Goal: Task Accomplishment & Management: Use online tool/utility

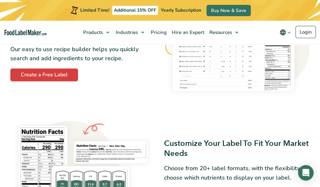
scroll to position [341, 0]
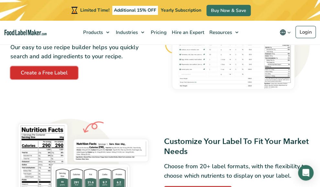
click at [46, 79] on link "Create a Free Label" at bounding box center [44, 72] width 68 height 13
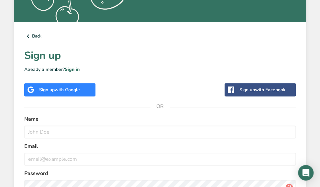
scroll to position [242, 0]
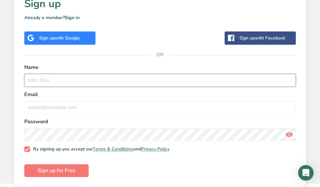
click at [52, 78] on input "text" at bounding box center [160, 80] width 272 height 13
type input "[PERSON_NAME],"
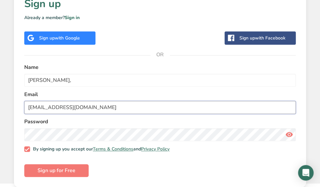
click at [93, 107] on input "[EMAIL_ADDRESS][DOMAIN_NAME]" at bounding box center [160, 107] width 272 height 13
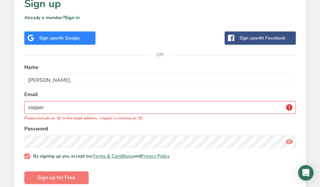
click at [131, 93] on label "Email" at bounding box center [160, 95] width 272 height 8
click at [79, 107] on input "copper" at bounding box center [160, 107] width 272 height 13
click at [79, 110] on input "copper" at bounding box center [160, 107] width 272 height 13
click at [67, 107] on input "copper" at bounding box center [160, 107] width 272 height 13
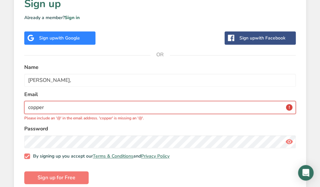
type input "[EMAIL_ADDRESS][DOMAIN_NAME]"
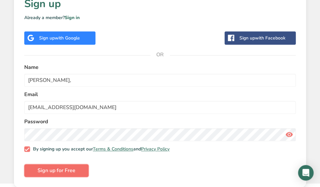
click at [51, 169] on span "Sign up for Free" at bounding box center [57, 171] width 38 height 8
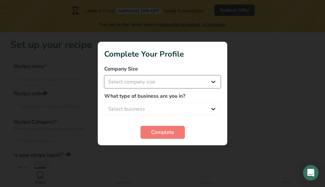
click at [140, 82] on select "Select company size Fewer than 10 Employees 10 to 50 Employees 51 to 500 Employ…" at bounding box center [162, 81] width 117 height 13
select select "1"
click at [104, 75] on select "Select company size Fewer than 10 Employees 10 to 50 Employees 51 to 500 Employ…" at bounding box center [162, 81] width 117 height 13
click at [131, 82] on select "Fewer than 10 Employees 10 to 50 Employees 51 to 500 Employees Over 500 Employe…" at bounding box center [162, 81] width 117 height 13
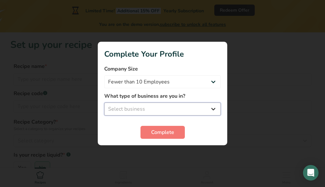
click at [129, 108] on select "Select business Packaged Food Manufacturer Restaurant & Cafe Bakery Meal Plans …" at bounding box center [162, 109] width 117 height 13
select select "3"
click at [104, 103] on select "Select business Packaged Food Manufacturer Restaurant & Cafe Bakery Meal Plans …" at bounding box center [162, 109] width 117 height 13
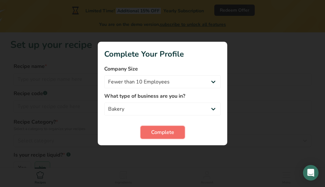
click at [163, 130] on span "Complete" at bounding box center [162, 133] width 23 height 8
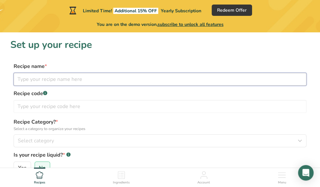
click at [75, 79] on input "text" at bounding box center [160, 79] width 293 height 13
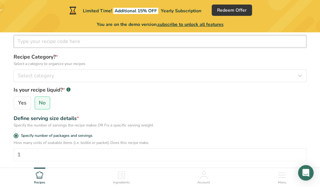
scroll to position [65, 0]
type input "Basic White Bread"
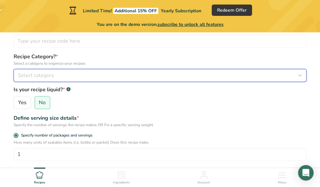
click at [31, 77] on span "Select category" at bounding box center [36, 76] width 36 height 8
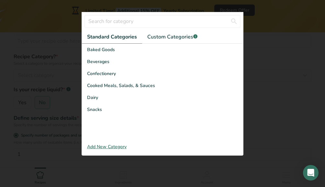
click at [69, 54] on div at bounding box center [162, 93] width 325 height 187
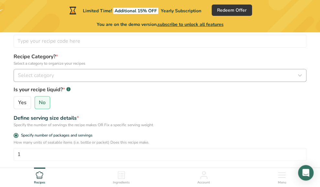
scroll to position [0, 0]
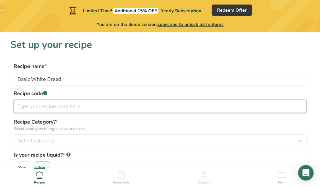
click at [18, 106] on input "text" at bounding box center [160, 106] width 293 height 13
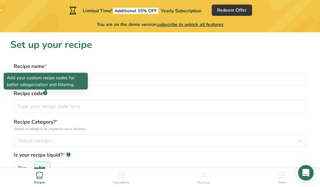
click at [45, 94] on rect at bounding box center [45, 93] width 4 height 4
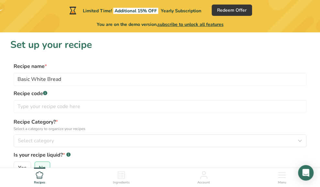
click at [45, 94] on rect at bounding box center [45, 93] width 4 height 4
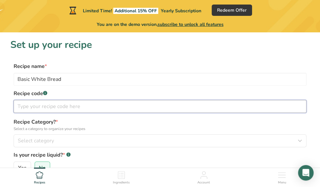
click at [23, 108] on input "text" at bounding box center [160, 106] width 293 height 13
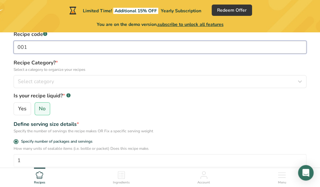
scroll to position [60, 0]
type input "001"
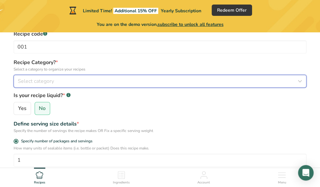
click at [26, 82] on span "Select category" at bounding box center [36, 81] width 36 height 8
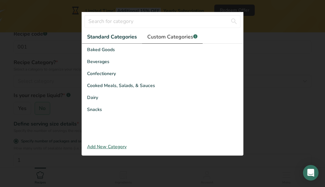
click at [158, 37] on span "Custom Categories .a-a{fill:#347362;}.b-a{fill:#fff;}" at bounding box center [172, 37] width 50 height 8
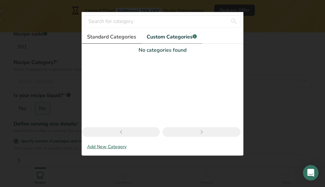
click at [107, 35] on span "Standard Categories" at bounding box center [111, 37] width 49 height 8
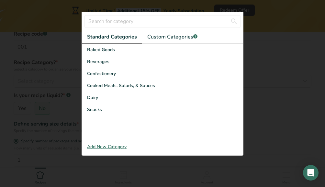
click at [107, 147] on div "Add New Category" at bounding box center [162, 146] width 161 height 7
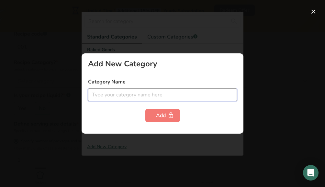
click at [99, 93] on input "text" at bounding box center [162, 94] width 149 height 13
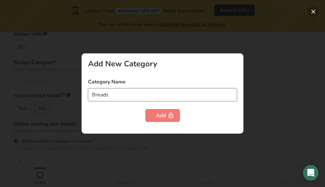
type input "Breads"
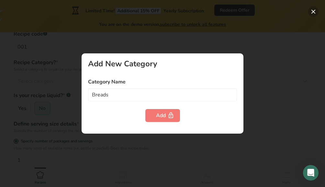
click at [315, 11] on button "button" at bounding box center [313, 11] width 10 height 10
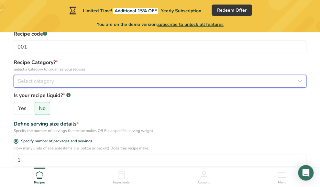
click at [53, 81] on span "Select category" at bounding box center [36, 81] width 36 height 8
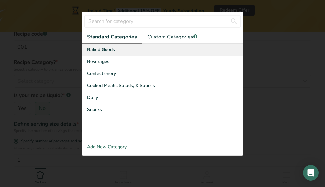
click at [104, 48] on span "Baked Goods" at bounding box center [101, 49] width 28 height 7
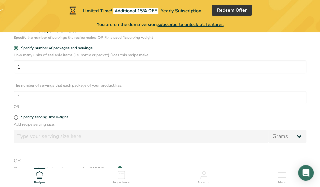
scroll to position [153, 0]
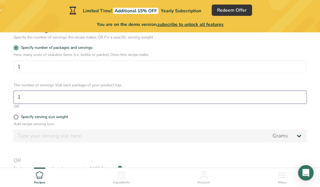
click at [24, 97] on input "1" at bounding box center [160, 97] width 293 height 13
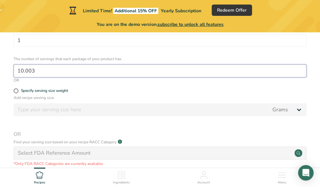
scroll to position [179, 0]
type input "1"
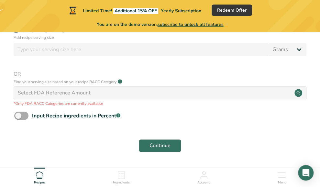
scroll to position [254, 0]
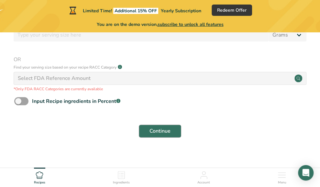
type input "18"
click at [163, 130] on span "Continue" at bounding box center [160, 131] width 21 height 8
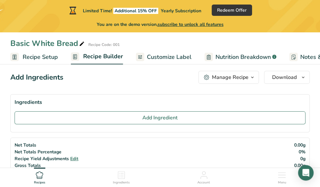
scroll to position [8, 0]
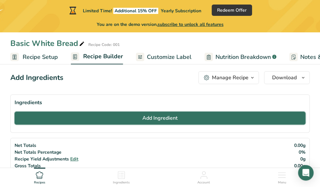
click at [168, 118] on span "Add Ingredient" at bounding box center [159, 118] width 35 height 8
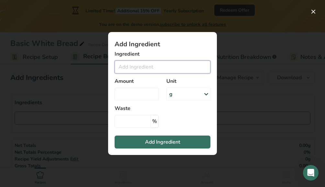
click at [127, 65] on input "Add ingredient modal" at bounding box center [163, 67] width 96 height 13
click at [207, 94] on icon "Add ingredient modal" at bounding box center [206, 94] width 8 height 12
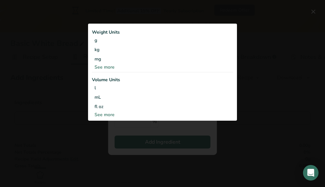
click at [244, 16] on div "Add ingredient modal" at bounding box center [162, 93] width 325 height 187
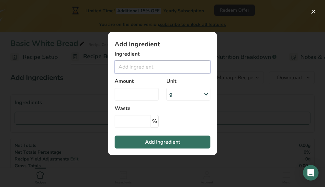
click at [148, 65] on input "Add ingredient modal" at bounding box center [163, 67] width 96 height 13
type input "O"
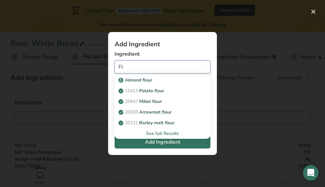
type input "F"
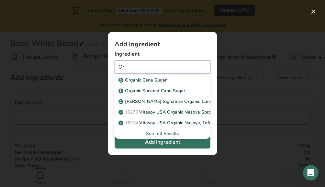
type input "O"
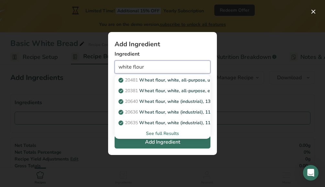
click at [144, 67] on input "white flour" at bounding box center [163, 67] width 96 height 13
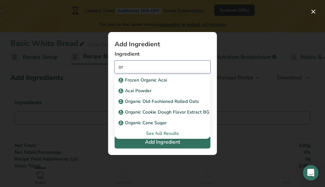
type input "o"
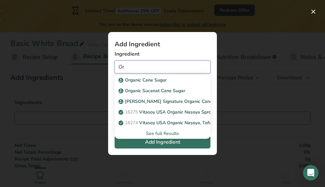
type input "O"
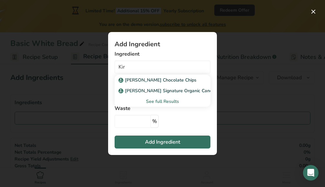
click at [160, 104] on div "See full Results" at bounding box center [162, 101] width 85 height 7
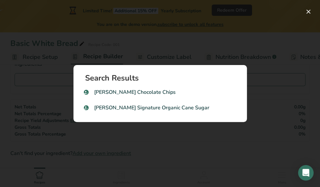
scroll to position [47, 0]
click at [219, 44] on div "Search results modal" at bounding box center [160, 93] width 320 height 187
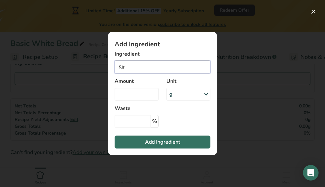
click at [131, 65] on input "Kir" at bounding box center [163, 67] width 96 height 13
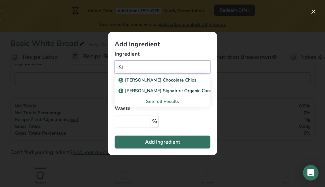
type input "K"
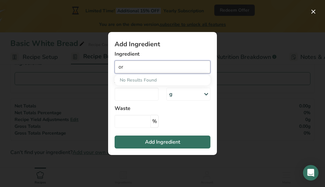
type input "o"
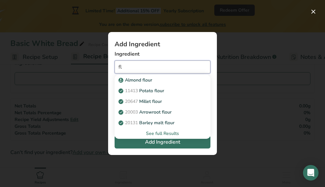
type input "f"
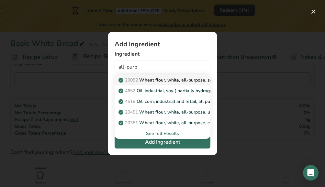
click at [175, 80] on p "20082 Wheat flour, white, all-purpose, self-rising, enriched" at bounding box center [184, 80] width 129 height 7
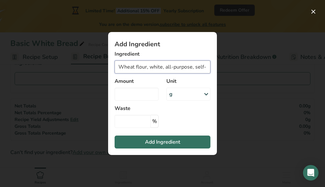
click at [148, 68] on input "Wheat flour, white, all-purpose, self-rising, enriched" at bounding box center [163, 67] width 96 height 13
click at [153, 67] on input "Wheat flour, white, all-purpose, self-rising, enriched" at bounding box center [163, 67] width 96 height 13
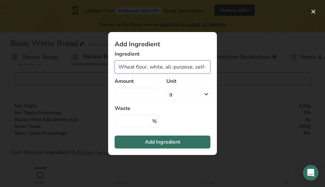
click at [153, 67] on input "Wheat flour, white, all-purpose, self-rising, enriched" at bounding box center [163, 67] width 96 height 13
type input "Organic All-purpose flour"
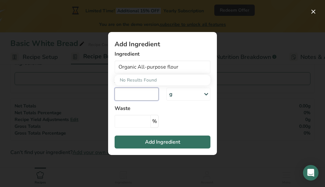
click at [137, 97] on input "Add ingredient modal" at bounding box center [137, 94] width 44 height 13
type input "0.714"
click at [206, 91] on icon "Add ingredient modal" at bounding box center [206, 94] width 8 height 12
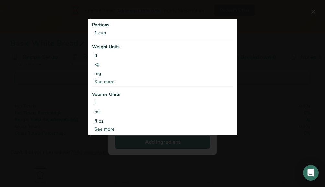
click at [108, 81] on div "See more" at bounding box center [162, 81] width 141 height 7
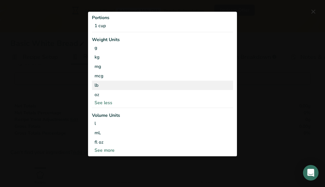
click at [102, 84] on div "lb" at bounding box center [162, 85] width 141 height 9
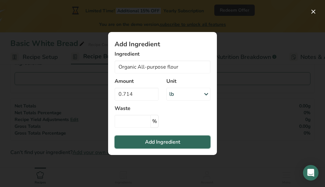
click at [157, 144] on span "Add Ingredient" at bounding box center [162, 142] width 35 height 8
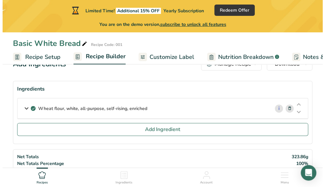
scroll to position [21, 0]
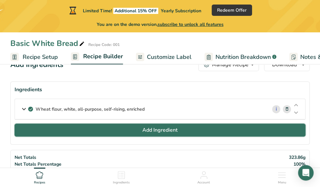
click at [163, 130] on span "Add Ingredient" at bounding box center [159, 130] width 35 height 8
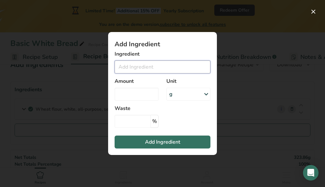
click at [141, 70] on input "Add ingredient modal" at bounding box center [163, 67] width 96 height 13
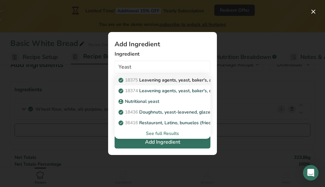
click at [159, 79] on p "18375 Leavening agents, yeast, [PERSON_NAME], active dry" at bounding box center [174, 80] width 109 height 7
type input "Leavening agents, yeast, baker's, active dry"
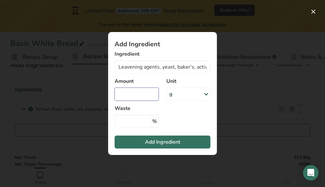
click at [142, 95] on input "Add ingredient modal" at bounding box center [137, 94] width 44 height 13
type input "3"
click at [208, 94] on icon "Add ingredient modal" at bounding box center [206, 94] width 8 height 12
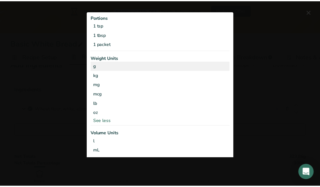
scroll to position [0, 0]
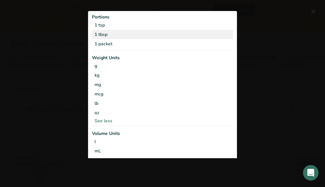
click at [112, 35] on div "1 tbsp" at bounding box center [162, 33] width 141 height 9
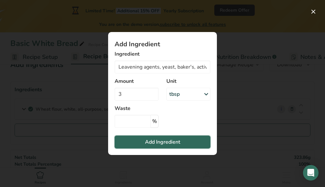
click at [163, 141] on span "Add Ingredient" at bounding box center [162, 142] width 35 height 8
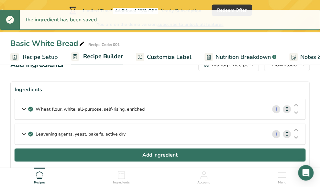
click at [154, 154] on span "Add Ingredient" at bounding box center [159, 155] width 35 height 8
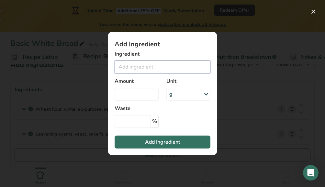
click at [132, 66] on input "Add ingredient modal" at bounding box center [163, 67] width 96 height 13
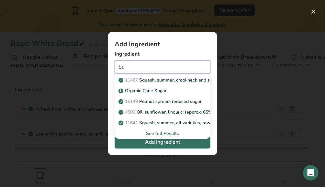
type input "S"
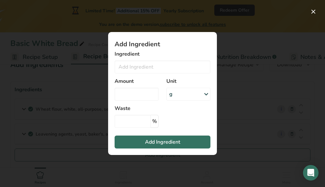
click at [93, 78] on div "Add ingredient modal" at bounding box center [162, 93] width 325 height 187
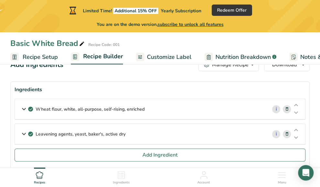
click at [287, 132] on icon at bounding box center [287, 134] width 5 height 7
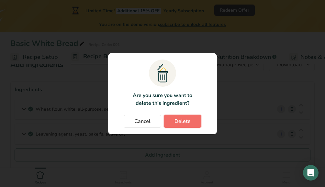
click at [192, 122] on button "Delete" at bounding box center [183, 121] width 38 height 13
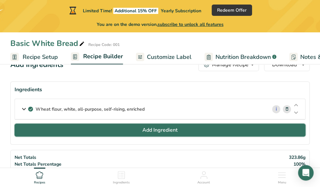
click at [156, 130] on span "Add Ingredient" at bounding box center [159, 130] width 35 height 8
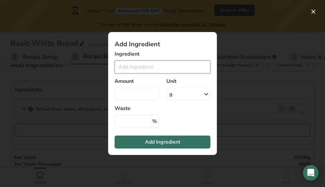
click at [127, 65] on input "Add ingredient modal" at bounding box center [163, 67] width 96 height 13
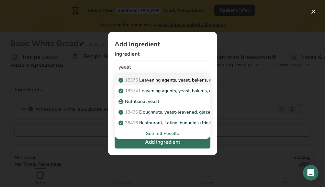
click at [154, 79] on p "18375 Leavening agents, yeast, [PERSON_NAME], active dry" at bounding box center [174, 80] width 109 height 7
type input "Leavening agents, yeast, baker's, active dry"
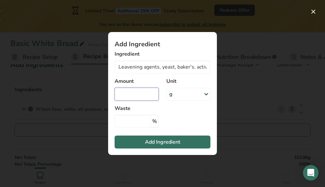
click at [135, 95] on input "Add ingredient modal" at bounding box center [137, 94] width 44 height 13
type input "428"
click at [207, 93] on icon "Add ingredient modal" at bounding box center [206, 94] width 8 height 12
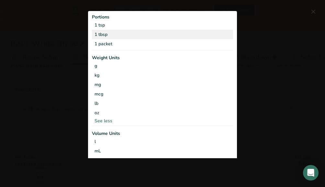
click at [131, 34] on div "1 tbsp" at bounding box center [162, 33] width 141 height 9
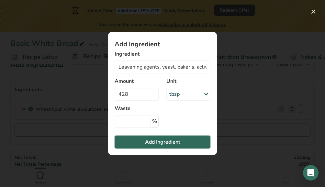
click at [158, 143] on span "Add Ingredient" at bounding box center [162, 142] width 35 height 8
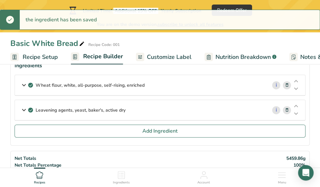
scroll to position [73, 0]
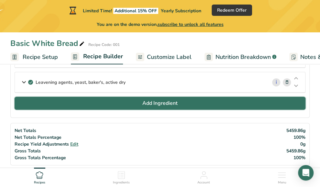
click at [158, 103] on span "Add Ingredient" at bounding box center [159, 103] width 35 height 8
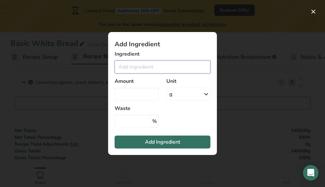
click at [130, 69] on input "Add ingredient modal" at bounding box center [163, 67] width 96 height 13
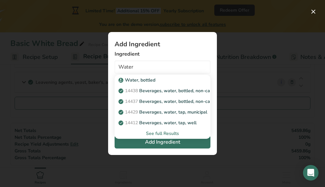
click at [166, 133] on div "See full Results" at bounding box center [162, 133] width 85 height 7
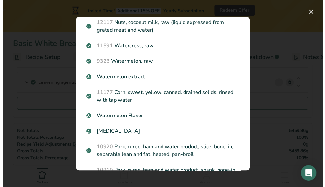
scroll to position [214, 0]
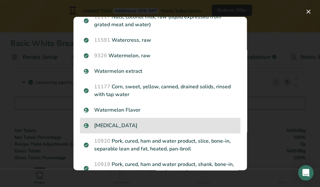
click at [161, 125] on p "[MEDICAL_DATA]" at bounding box center [160, 126] width 153 height 8
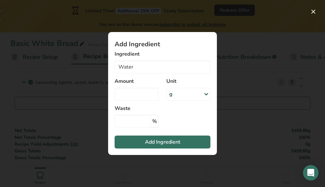
type input "[MEDICAL_DATA]"
click at [135, 97] on input "Add ingredient modal" at bounding box center [137, 94] width 44 height 13
type input "1"
click at [206, 94] on icon "Add ingredient modal" at bounding box center [206, 94] width 8 height 12
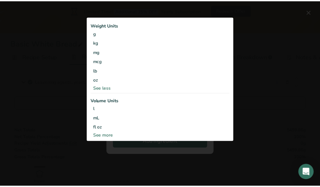
scroll to position [0, 0]
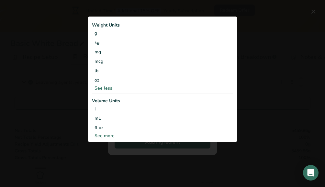
click at [110, 134] on div "See more" at bounding box center [162, 135] width 141 height 7
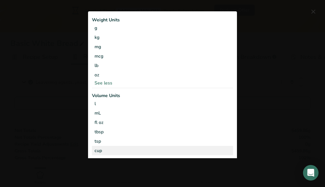
click at [114, 152] on div "cup" at bounding box center [163, 150] width 136 height 7
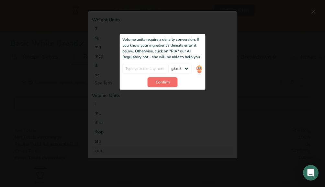
click at [162, 83] on span "Confirm" at bounding box center [163, 82] width 14 height 6
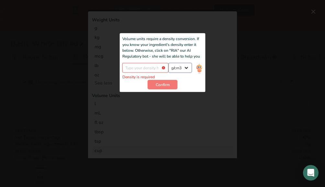
click at [183, 67] on select "lb/ft3 g/cm3" at bounding box center [179, 68] width 23 height 10
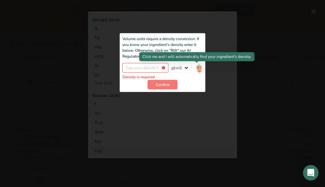
click at [196, 68] on img "Add ingredient modal" at bounding box center [199, 68] width 7 height 11
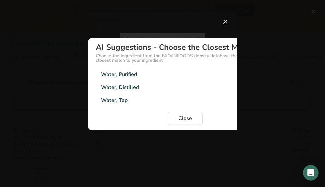
click at [176, 68] on div "Water, Purified 0.9982g/cm3" at bounding box center [185, 74] width 179 height 13
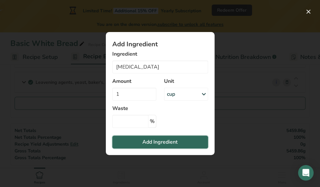
click at [163, 142] on span "Add Ingredient" at bounding box center [159, 142] width 35 height 8
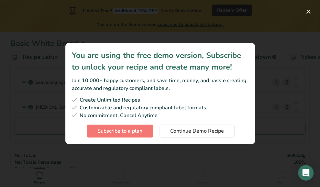
click at [163, 142] on section "You are using the free demo version, Subscribe to unlock your recipe and create…" at bounding box center [160, 93] width 190 height 101
click at [190, 132] on span "Continue Demo Recipe" at bounding box center [197, 131] width 54 height 8
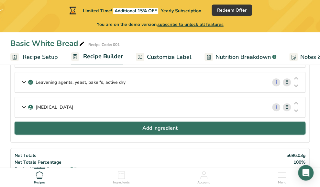
click at [164, 127] on span "Add Ingredient" at bounding box center [159, 128] width 35 height 8
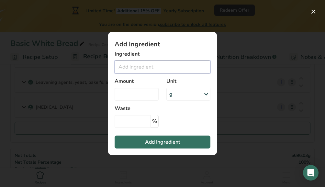
click at [164, 64] on input "Add ingredient modal" at bounding box center [163, 67] width 96 height 13
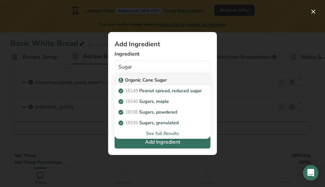
click at [168, 81] on div "Organic Cane Sugar" at bounding box center [157, 80] width 75 height 7
type input "Organic Cane Sugar"
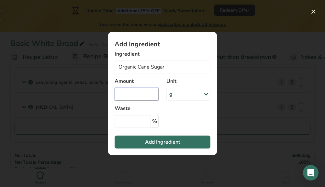
click at [139, 88] on input "Add ingredient modal" at bounding box center [137, 94] width 44 height 13
type input "17"
click at [207, 94] on icon "Add ingredient modal" at bounding box center [206, 94] width 8 height 12
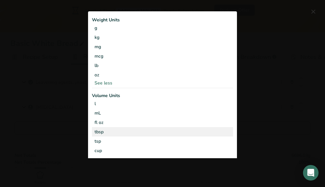
click at [125, 132] on div "tbsp" at bounding box center [163, 131] width 136 height 7
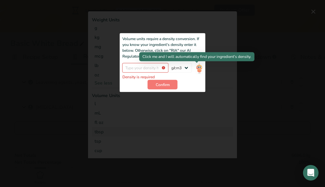
click at [197, 69] on img "Add ingredient modal" at bounding box center [199, 68] width 7 height 11
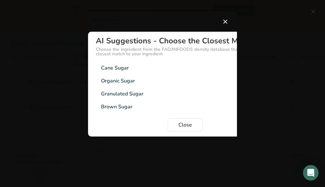
click at [160, 82] on div "Organic Sugar 1.59g/cm3" at bounding box center [185, 80] width 179 height 13
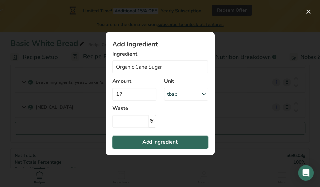
click at [153, 140] on span "Add Ingredient" at bounding box center [159, 142] width 35 height 8
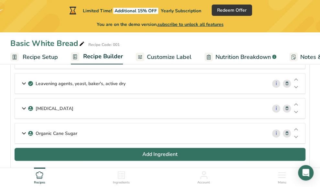
scroll to position [70, 0]
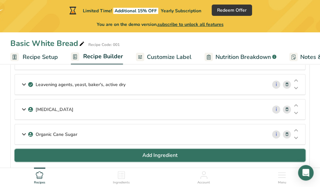
click at [157, 153] on span "Add Ingredient" at bounding box center [159, 156] width 35 height 8
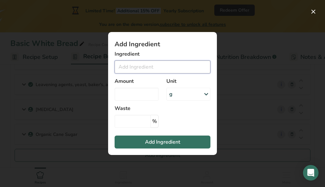
click at [147, 68] on input "Add ingredient modal" at bounding box center [163, 67] width 96 height 13
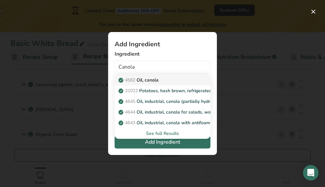
click at [161, 81] on div "4582 Oil, canola" at bounding box center [157, 80] width 75 height 7
type input "Oil, canola"
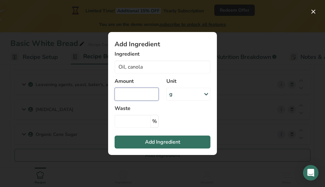
click at [131, 90] on input "Add ingredient modal" at bounding box center [137, 94] width 44 height 13
type input "1"
click at [208, 94] on icon "Add ingredient modal" at bounding box center [206, 94] width 8 height 12
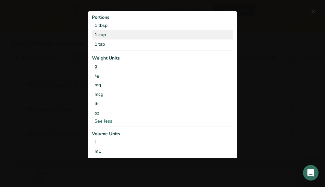
click at [140, 33] on div "1 cup" at bounding box center [162, 34] width 141 height 9
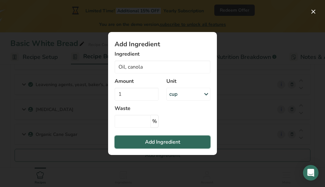
click at [169, 143] on span "Add Ingredient" at bounding box center [162, 142] width 35 height 8
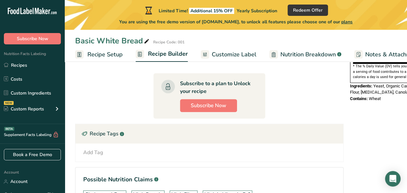
scroll to position [215, 0]
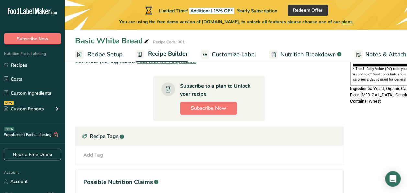
click at [222, 54] on span "Customize Label" at bounding box center [234, 54] width 45 height 9
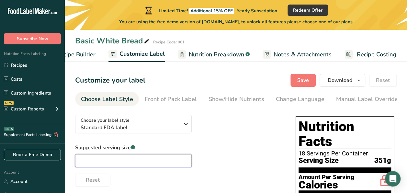
click at [117, 159] on input "text" at bounding box center [133, 160] width 117 height 13
type input "1 Slice"
click at [311, 80] on button "Save" at bounding box center [302, 80] width 25 height 13
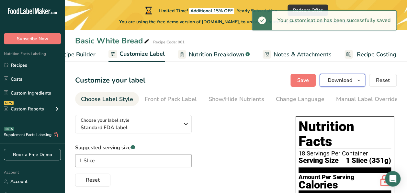
click at [320, 79] on span "Download" at bounding box center [340, 80] width 25 height 8
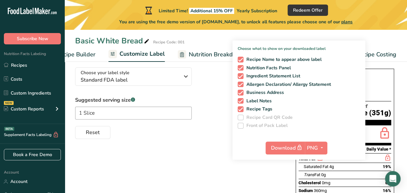
scroll to position [46, 0]
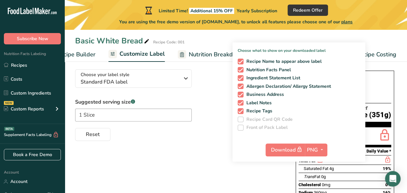
click at [210, 137] on div "Reset" at bounding box center [179, 133] width 208 height 16
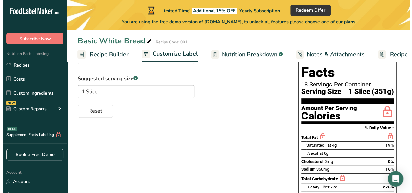
scroll to position [0, 0]
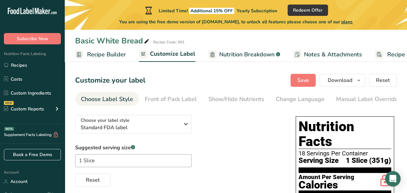
click at [320, 22] on span "plans" at bounding box center [346, 22] width 11 height 6
